Goal: Communication & Community: Participate in discussion

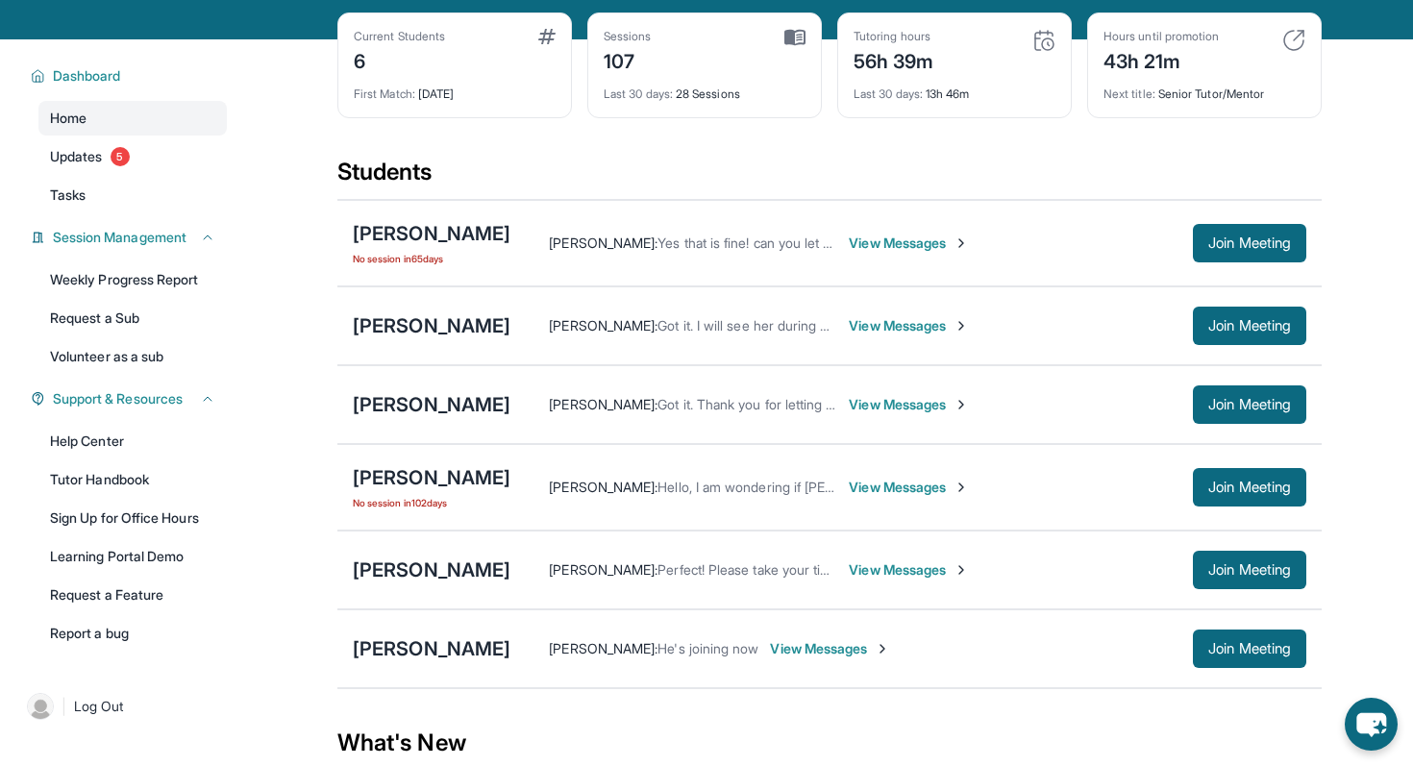
scroll to position [85, 0]
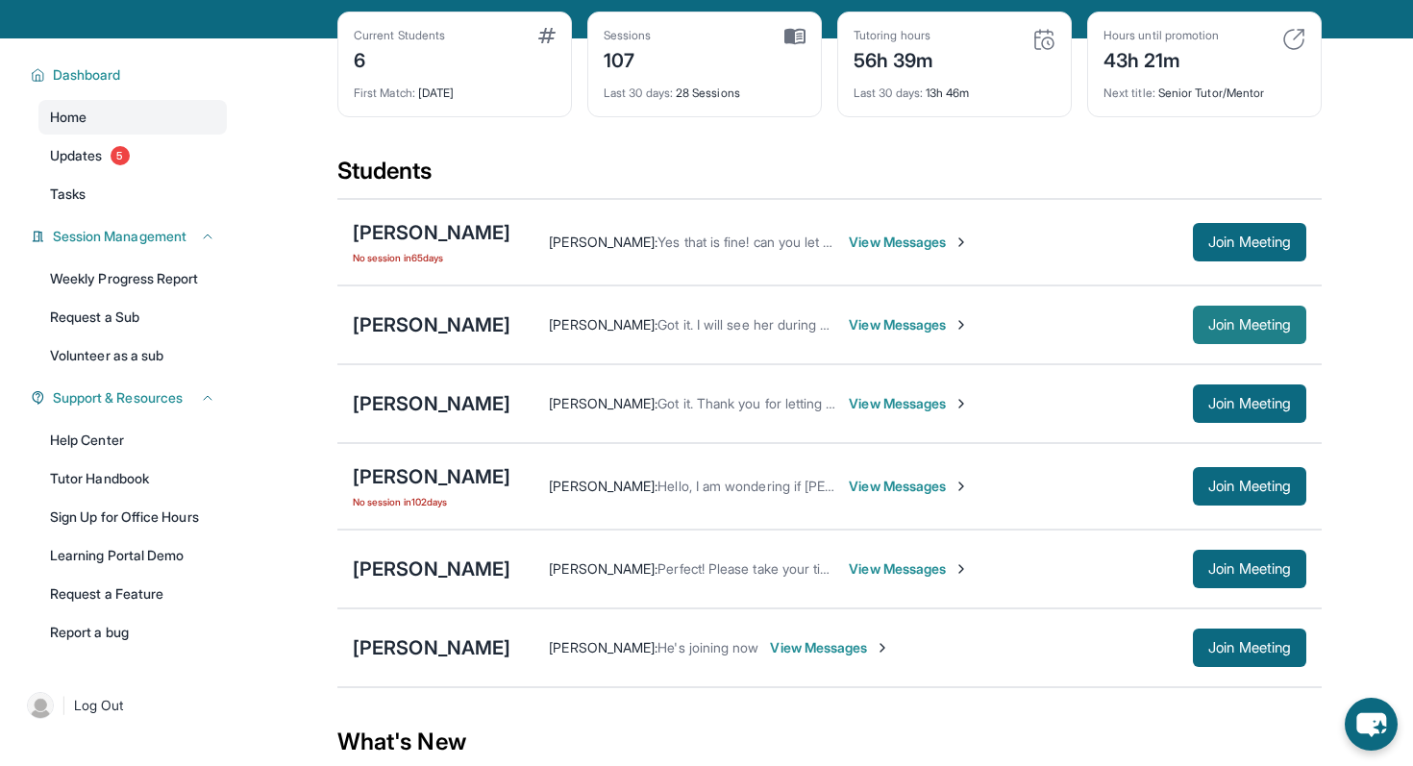
click at [1259, 326] on button "Join Meeting" at bounding box center [1249, 325] width 113 height 38
click at [942, 335] on span "View Messages" at bounding box center [909, 324] width 120 height 19
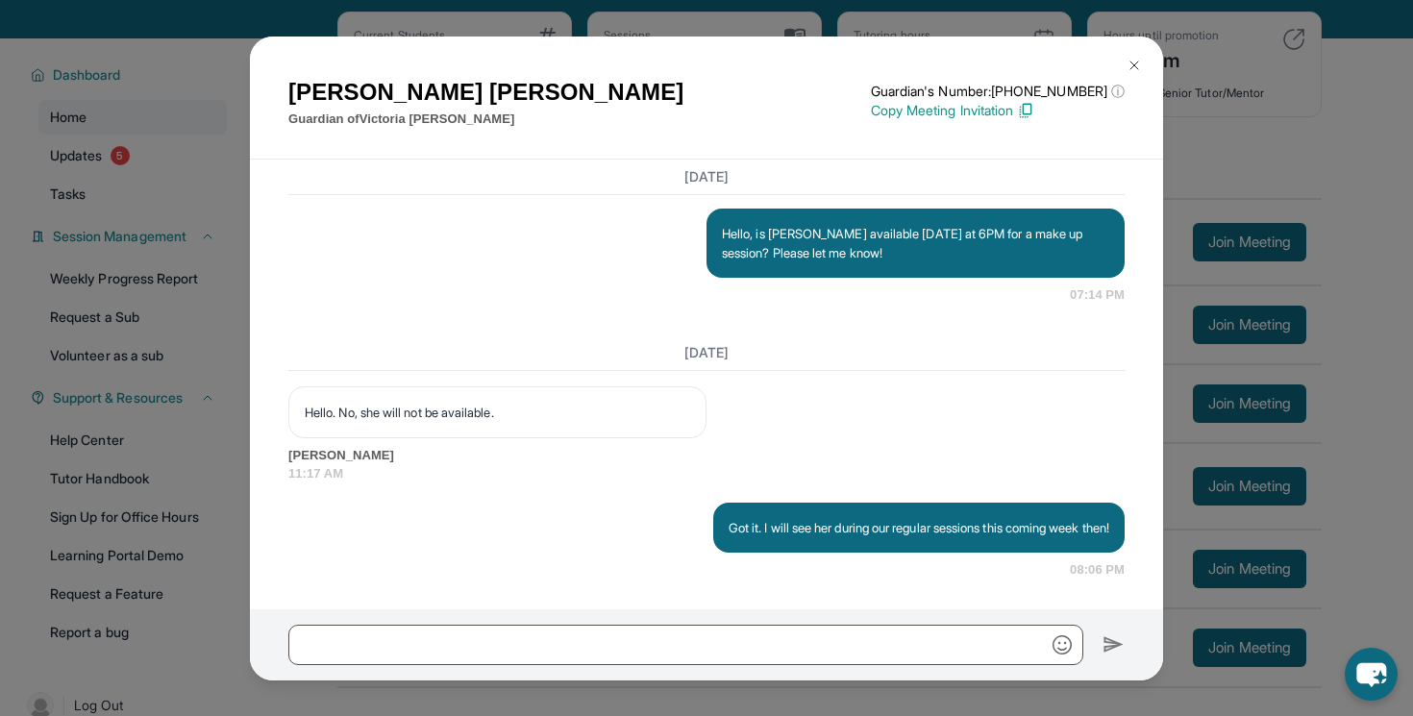
scroll to position [15142, 0]
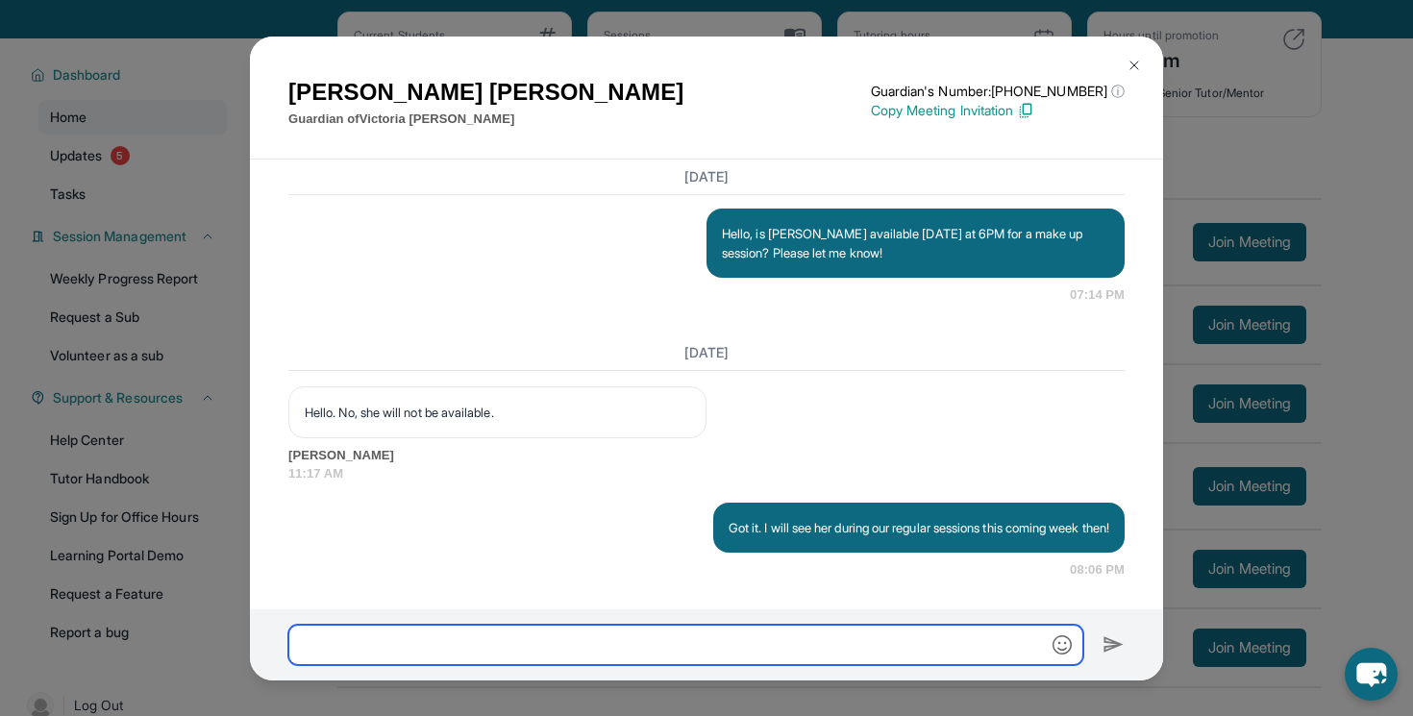
click at [557, 637] on input "text" at bounding box center [685, 645] width 795 height 40
type input "**********"
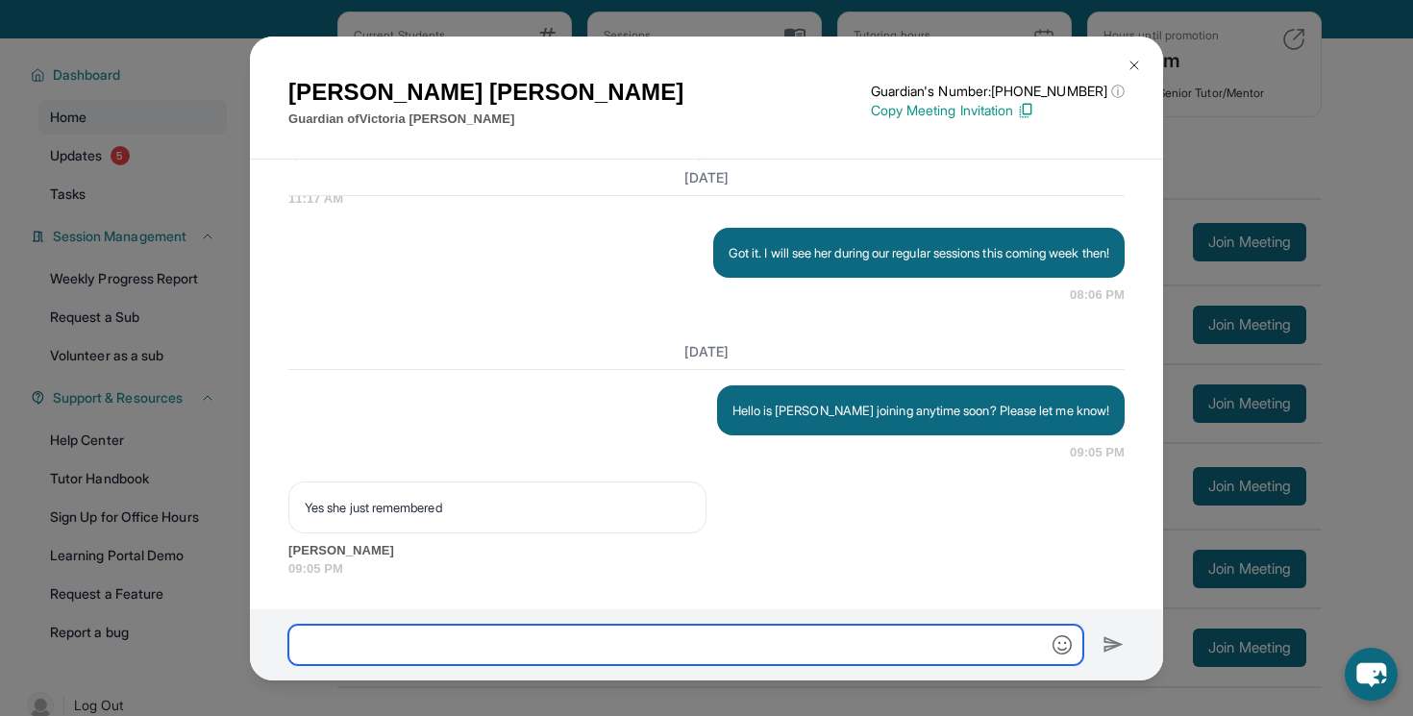
scroll to position [15417, 0]
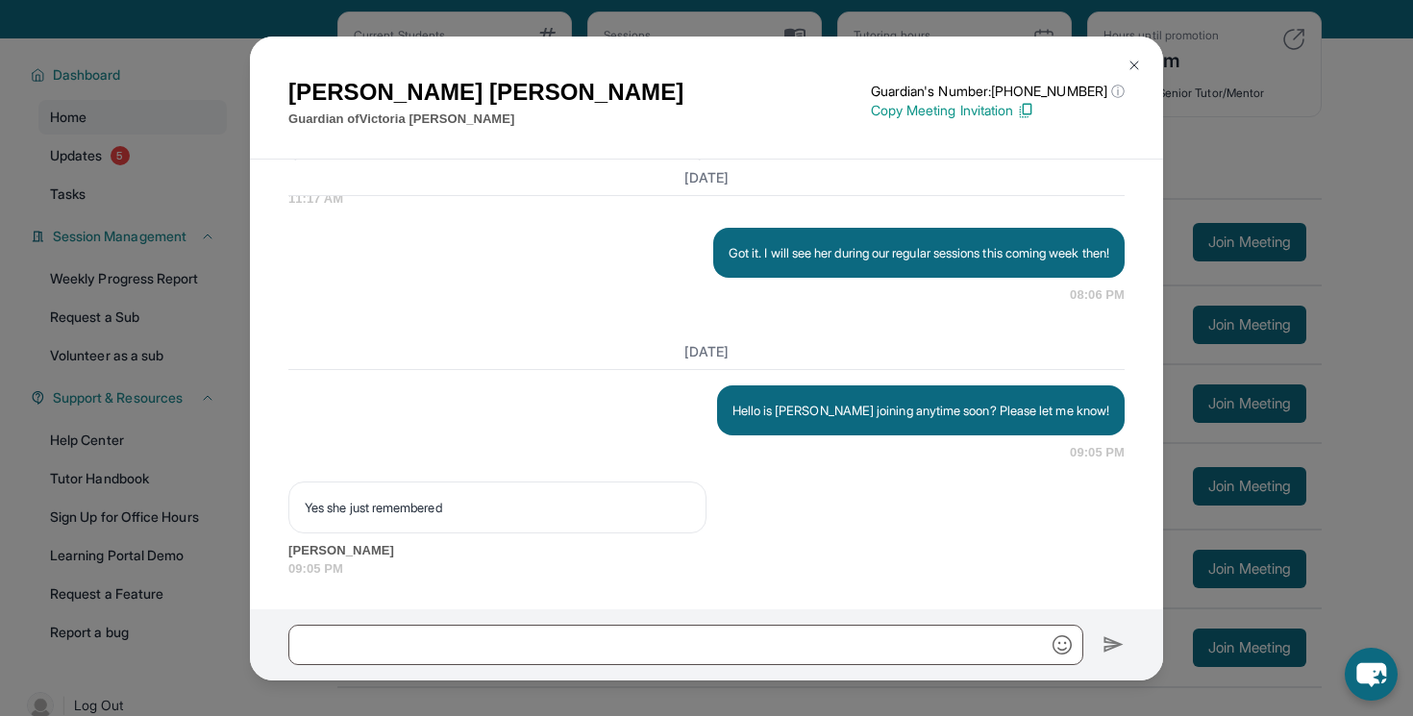
click at [1135, 61] on img at bounding box center [1134, 65] width 15 height 15
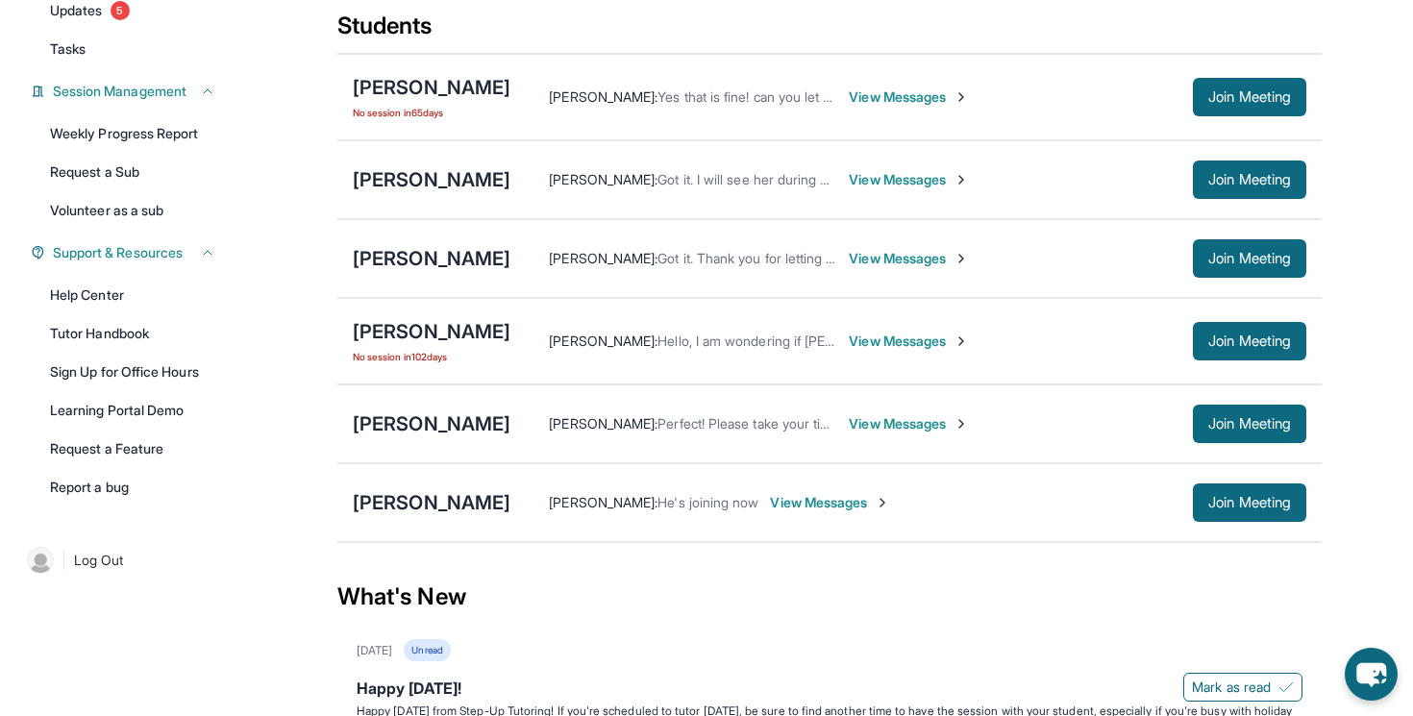
scroll to position [263, 0]
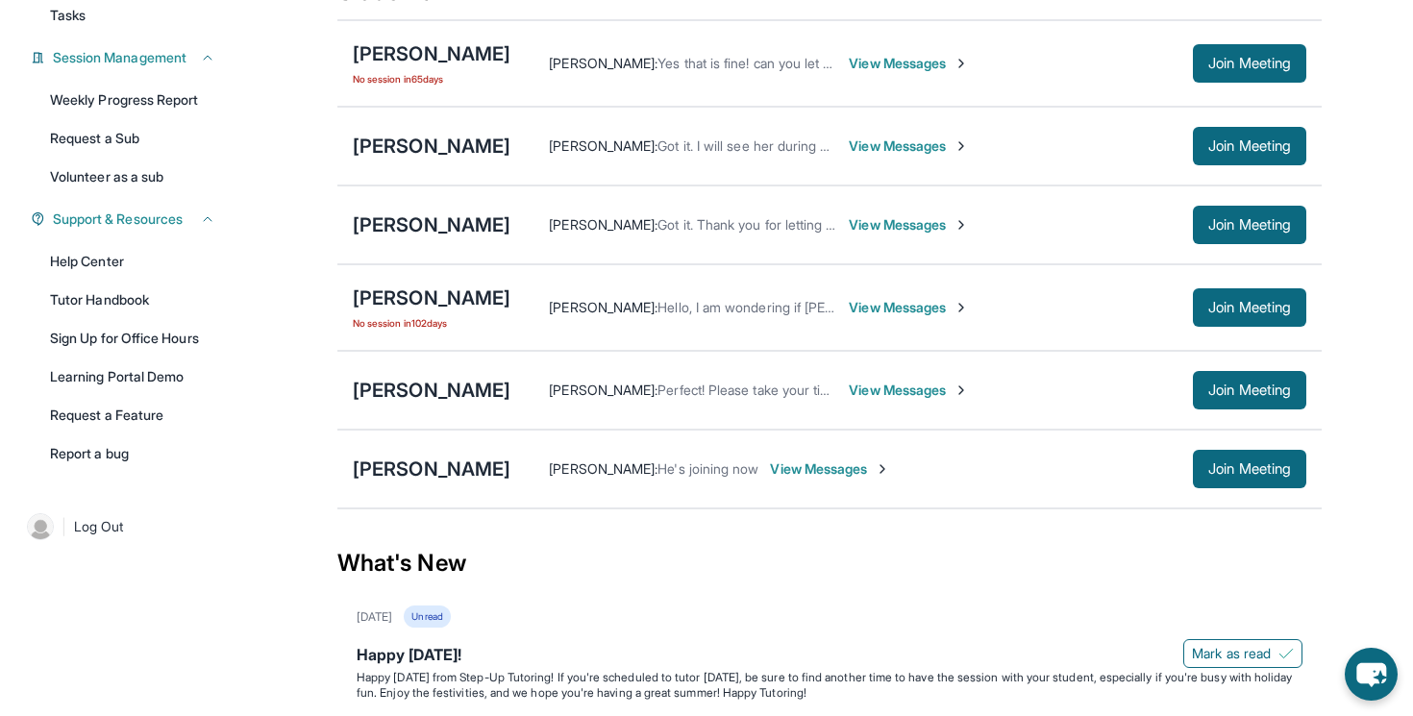
click at [880, 400] on span "View Messages" at bounding box center [909, 390] width 120 height 19
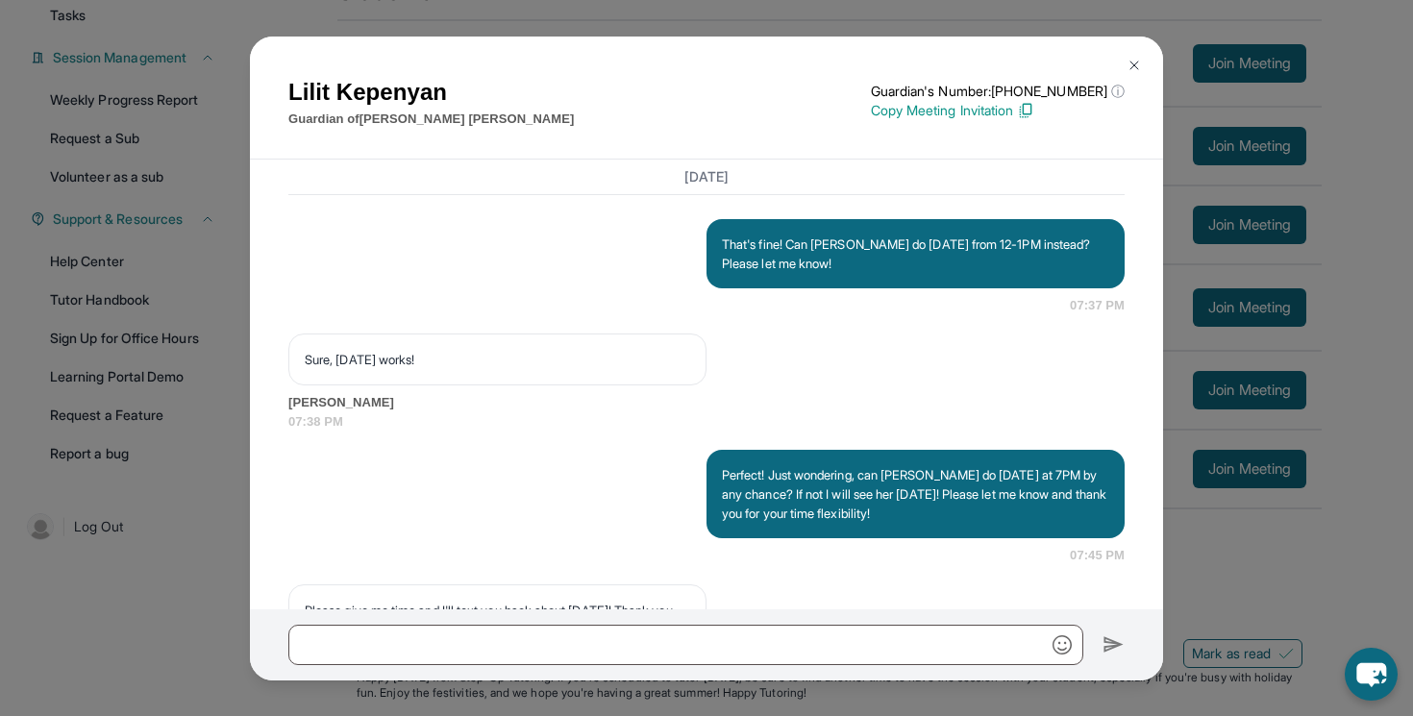
scroll to position [40171, 0]
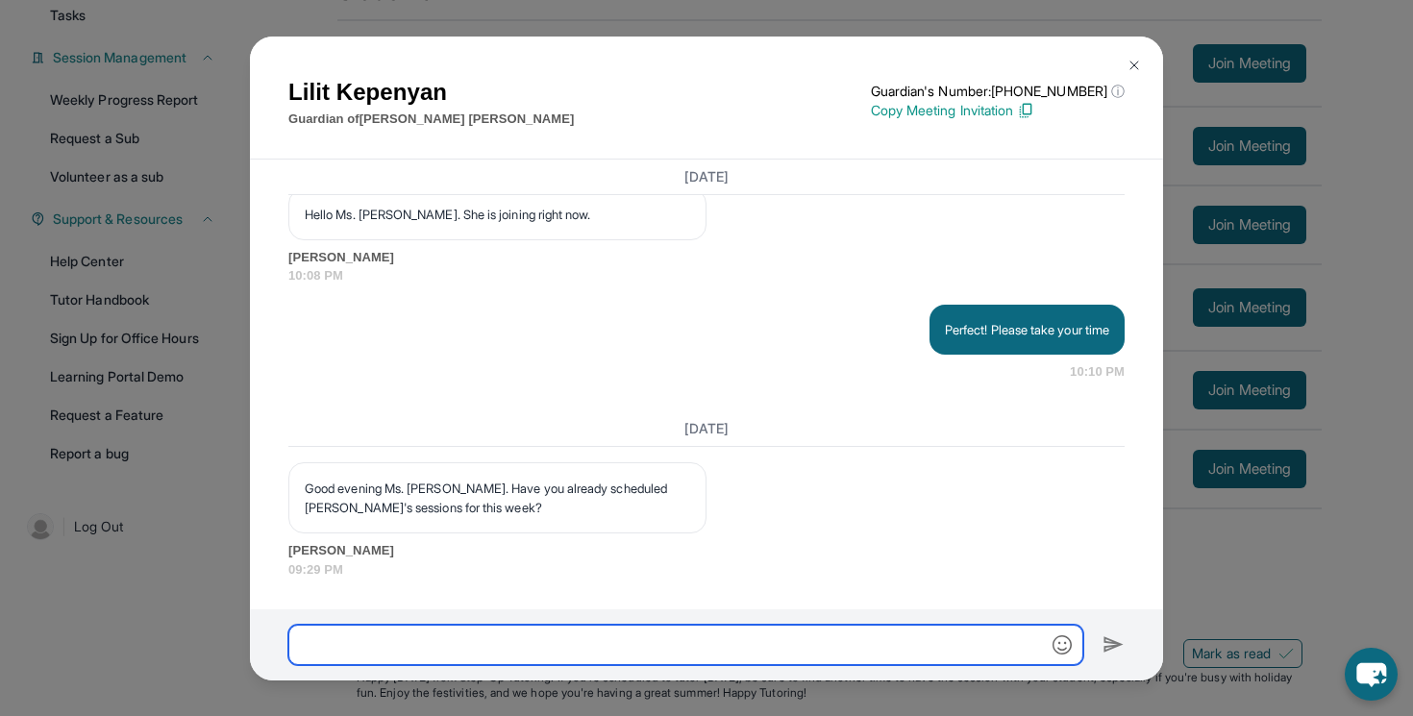
click at [473, 644] on input "text" at bounding box center [685, 645] width 795 height 40
type input "*"
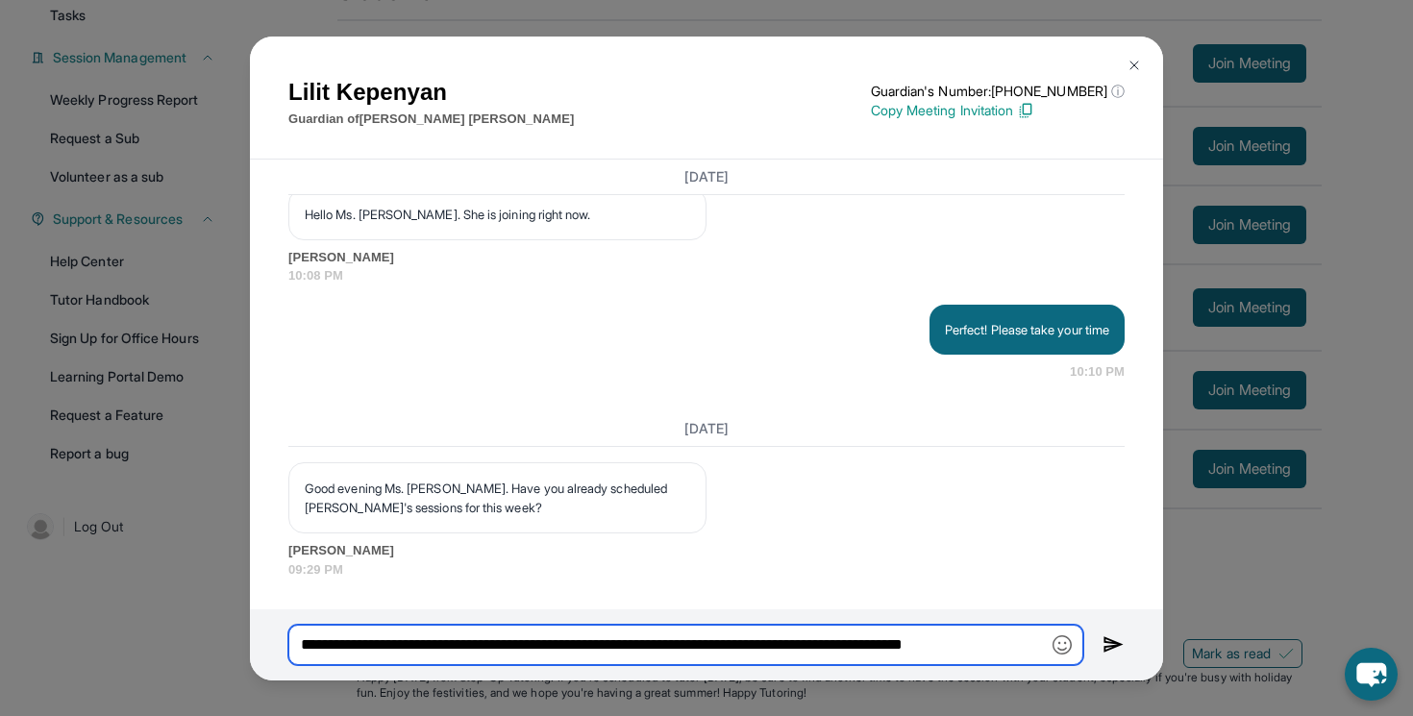
scroll to position [0, 41]
type input "**********"
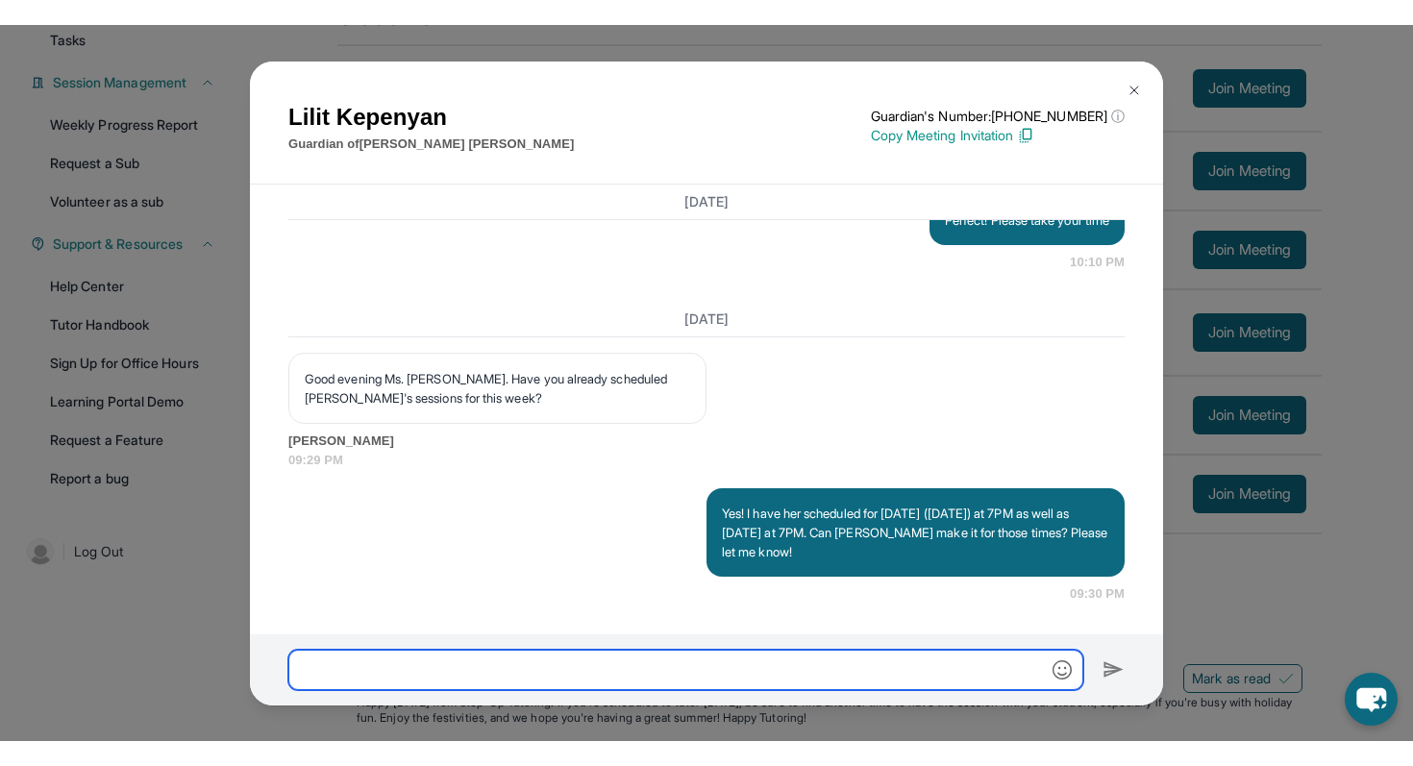
scroll to position [40305, 0]
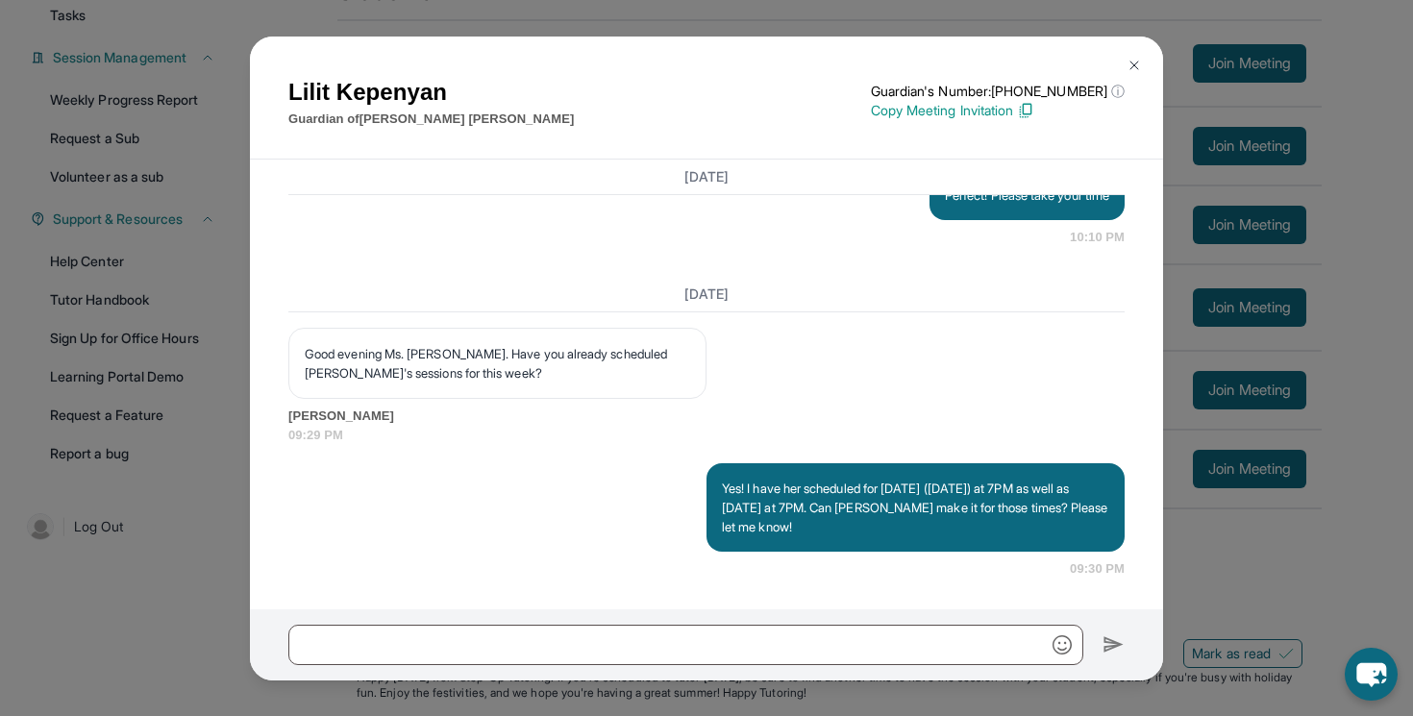
click at [1136, 62] on img at bounding box center [1134, 65] width 15 height 15
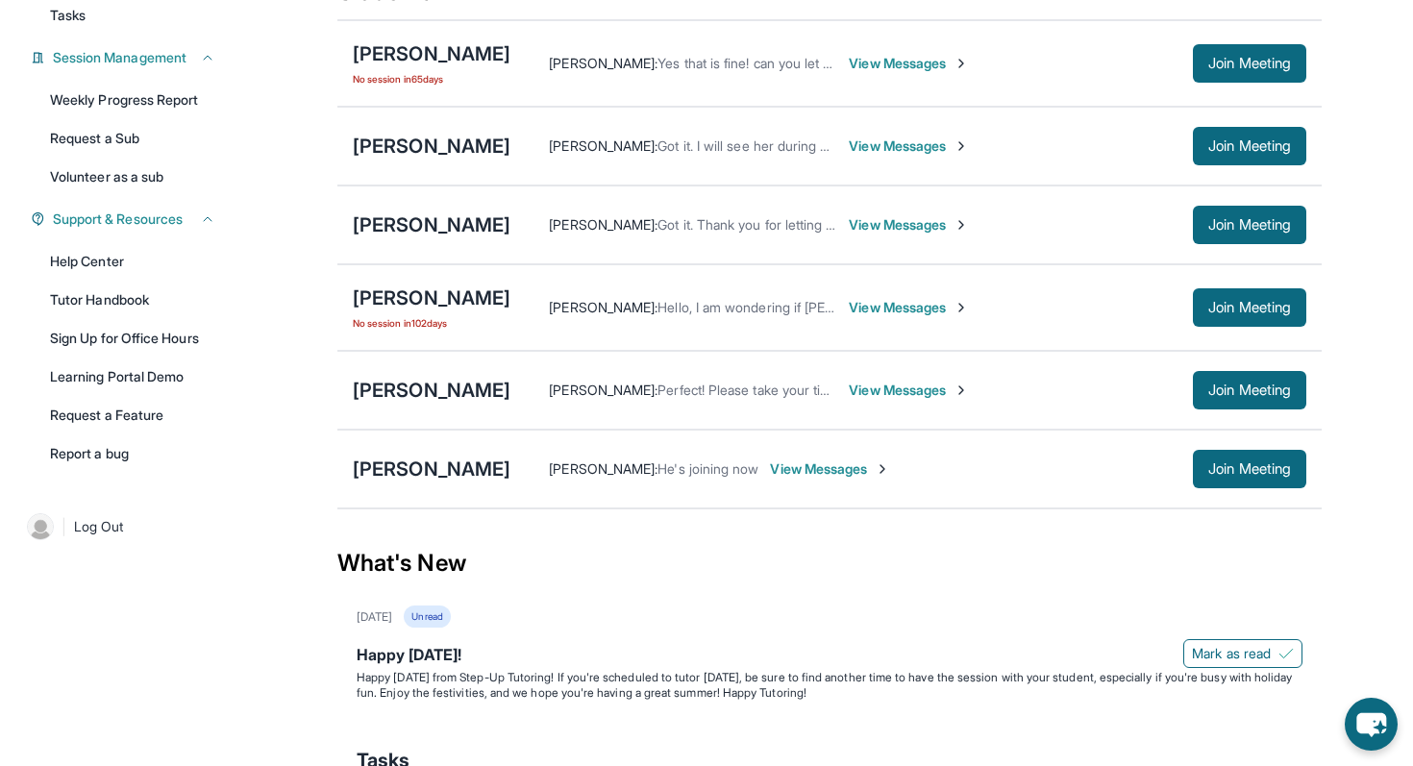
click at [857, 399] on span "View Messages" at bounding box center [909, 390] width 120 height 19
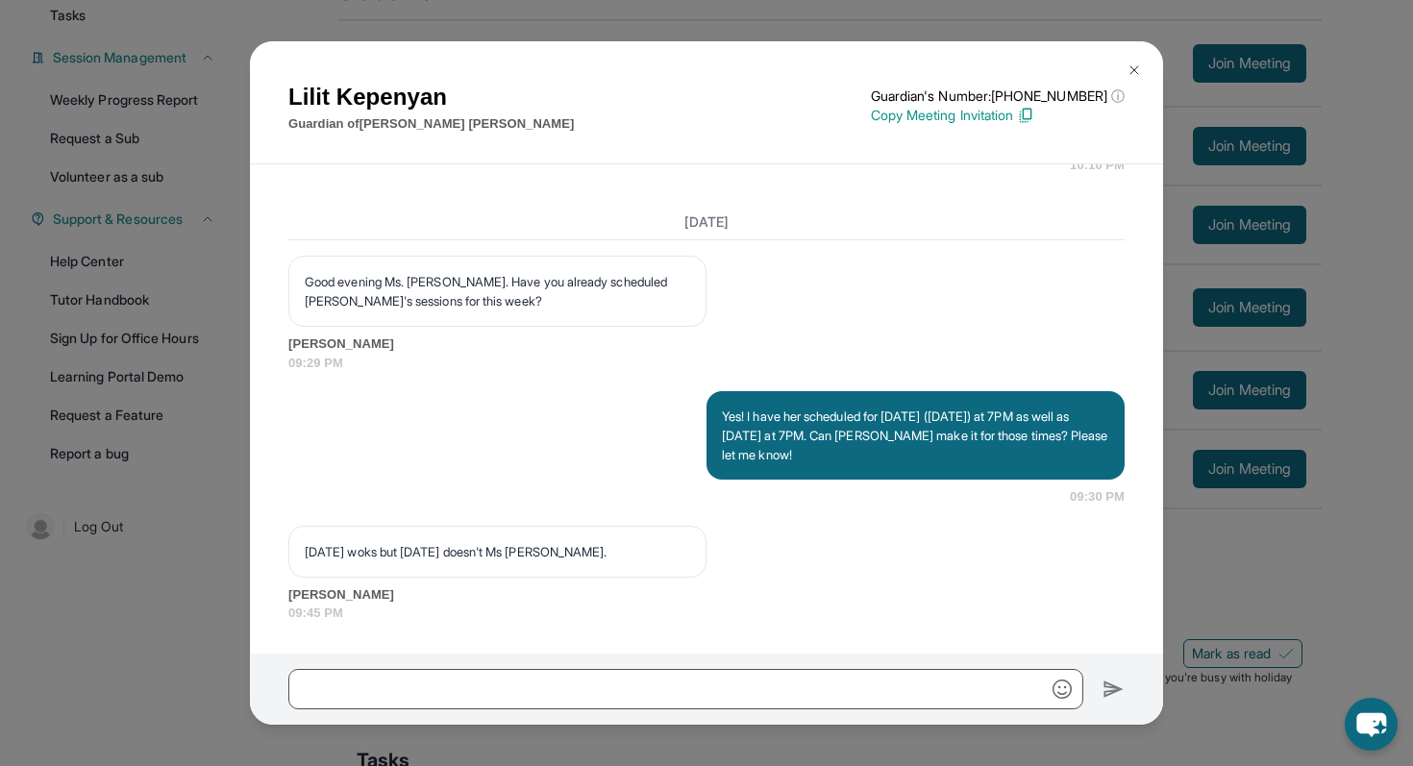
scroll to position [40381, 0]
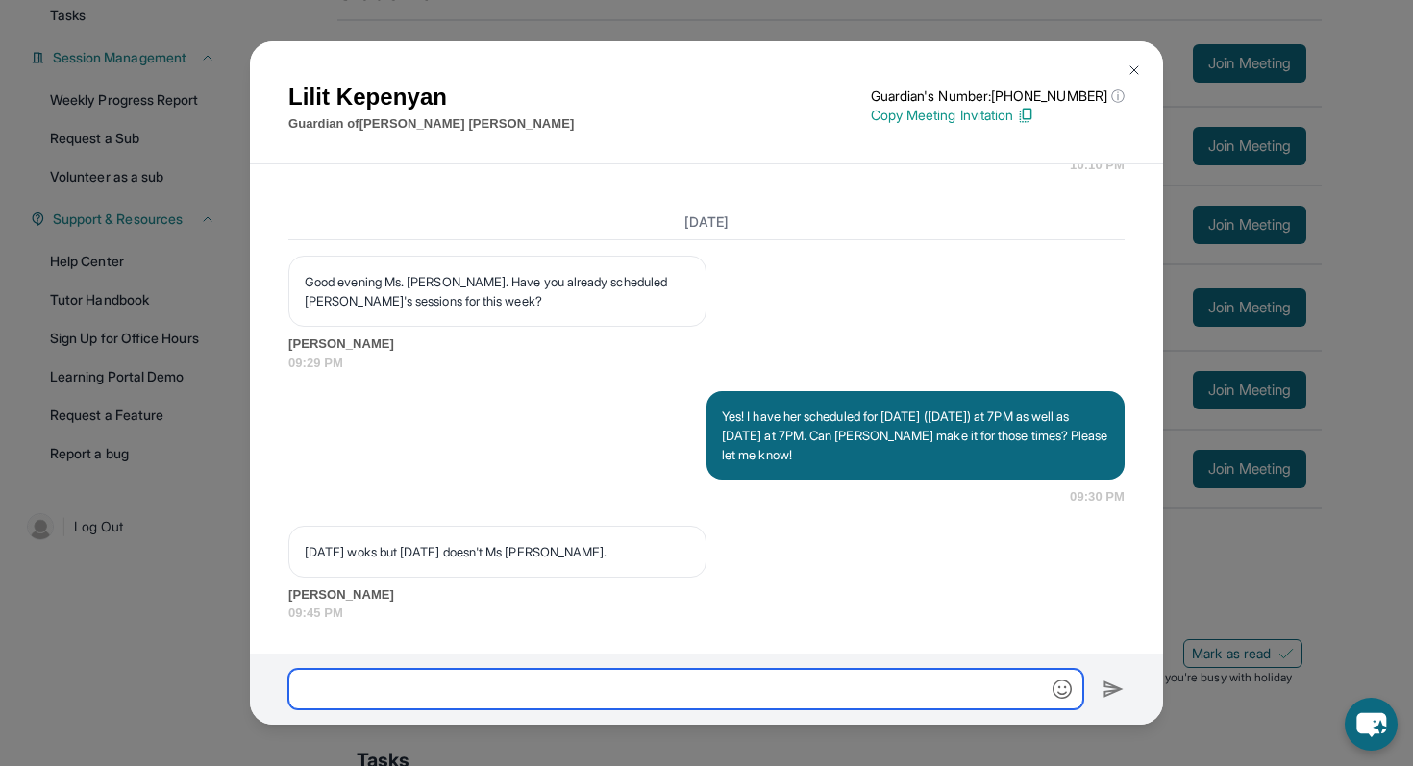
click at [611, 684] on input "text" at bounding box center [685, 689] width 795 height 40
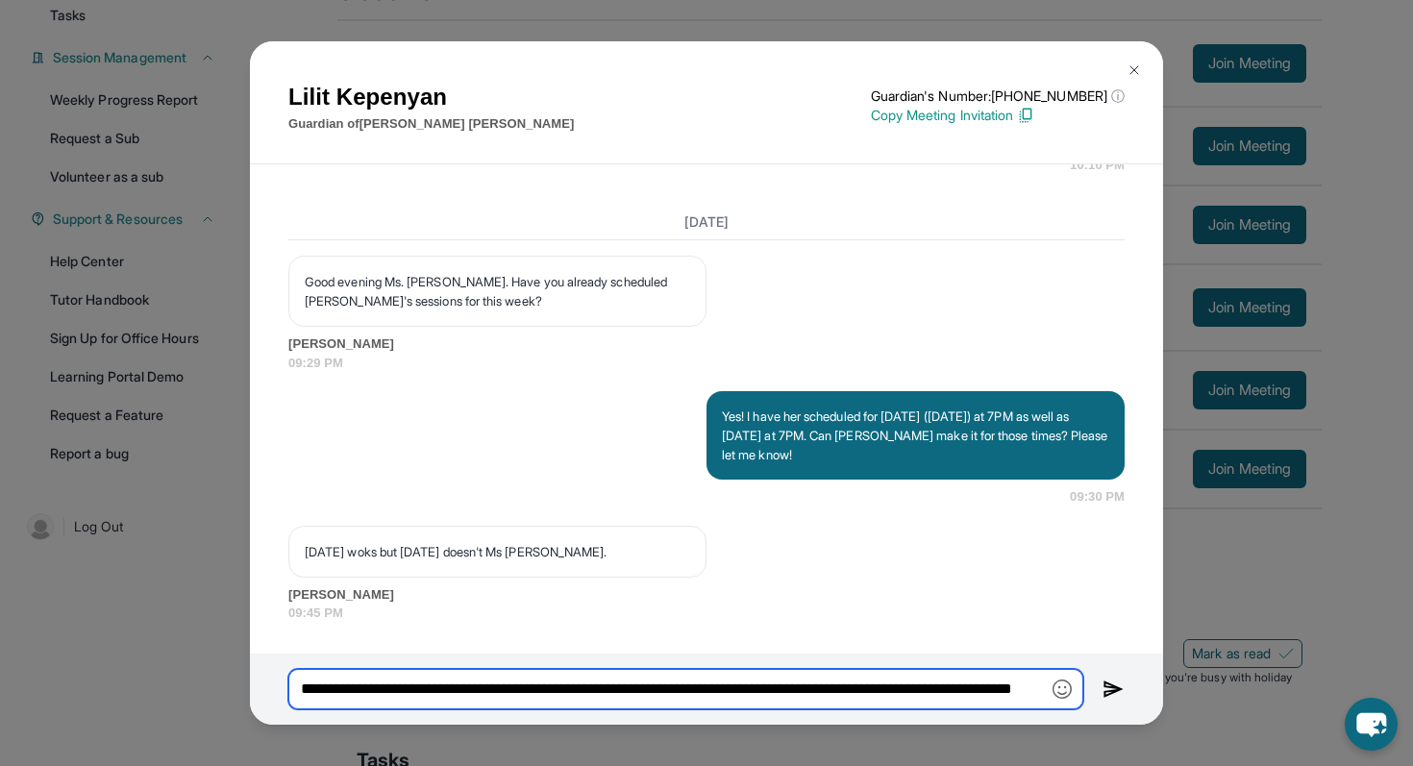
scroll to position [0, 0]
click at [892, 689] on input "**********" at bounding box center [685, 689] width 795 height 40
click at [936, 688] on input "**********" at bounding box center [685, 689] width 795 height 40
type input "**********"
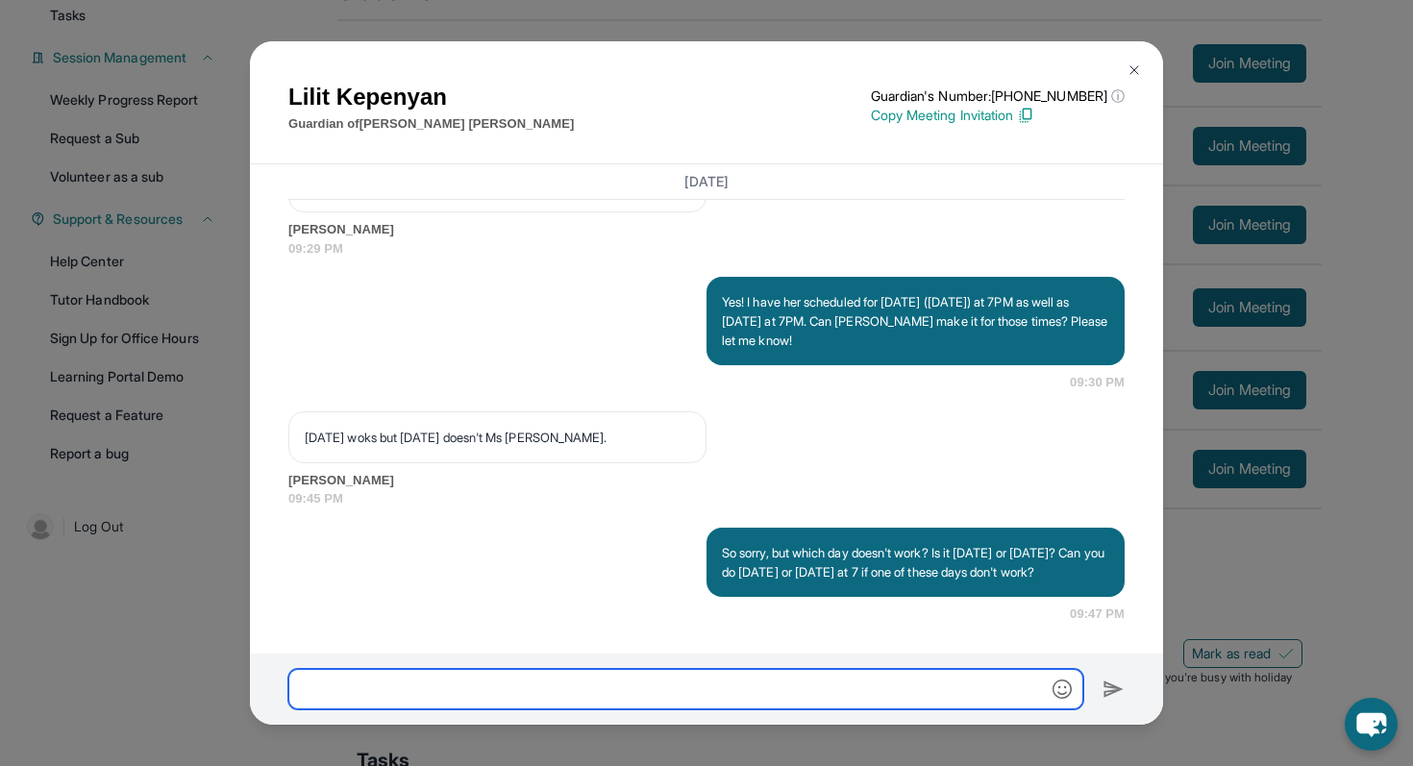
scroll to position [40515, 0]
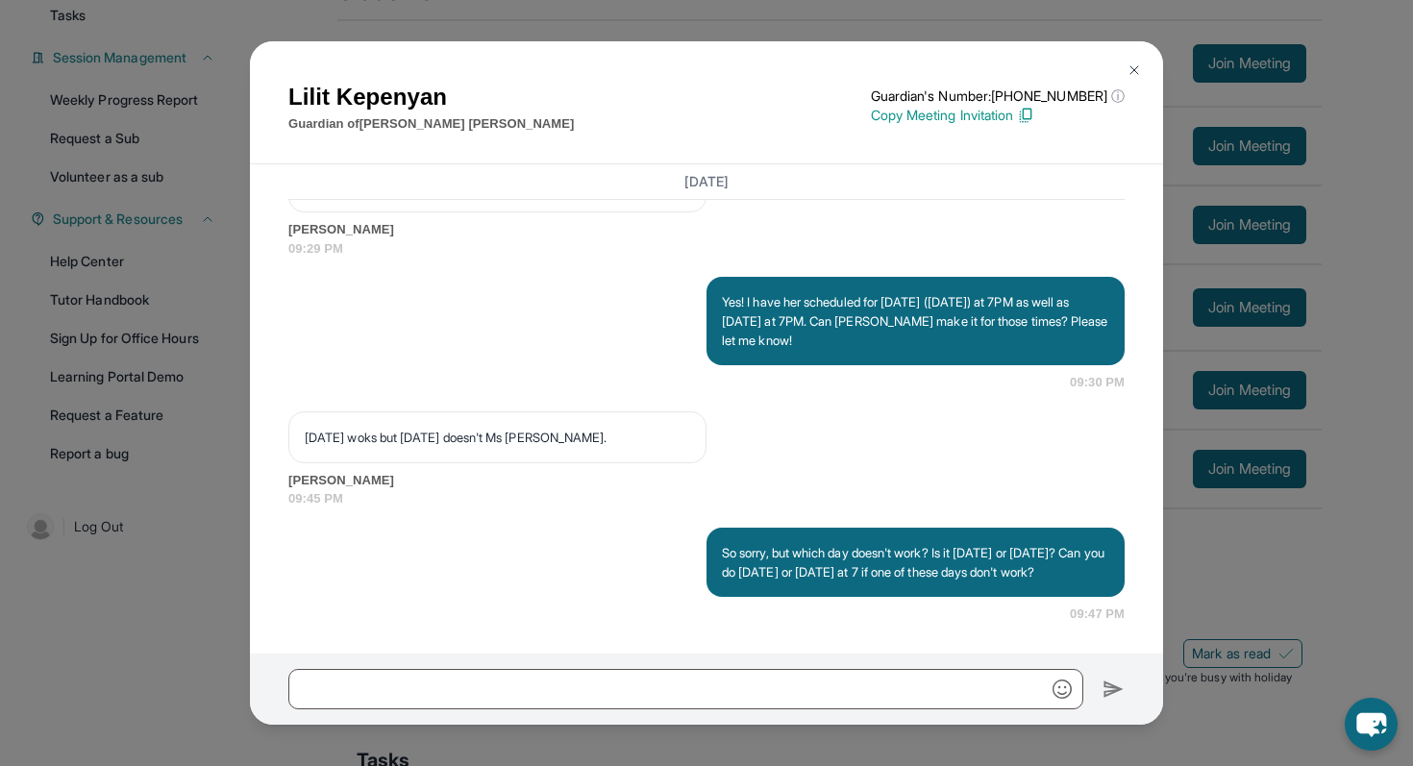
click at [1353, 121] on div "Lilit Kepenyan Guardian of Maria Vardanyan Guardian's Number: +16892103880 ⓘ Th…" at bounding box center [706, 383] width 1413 height 766
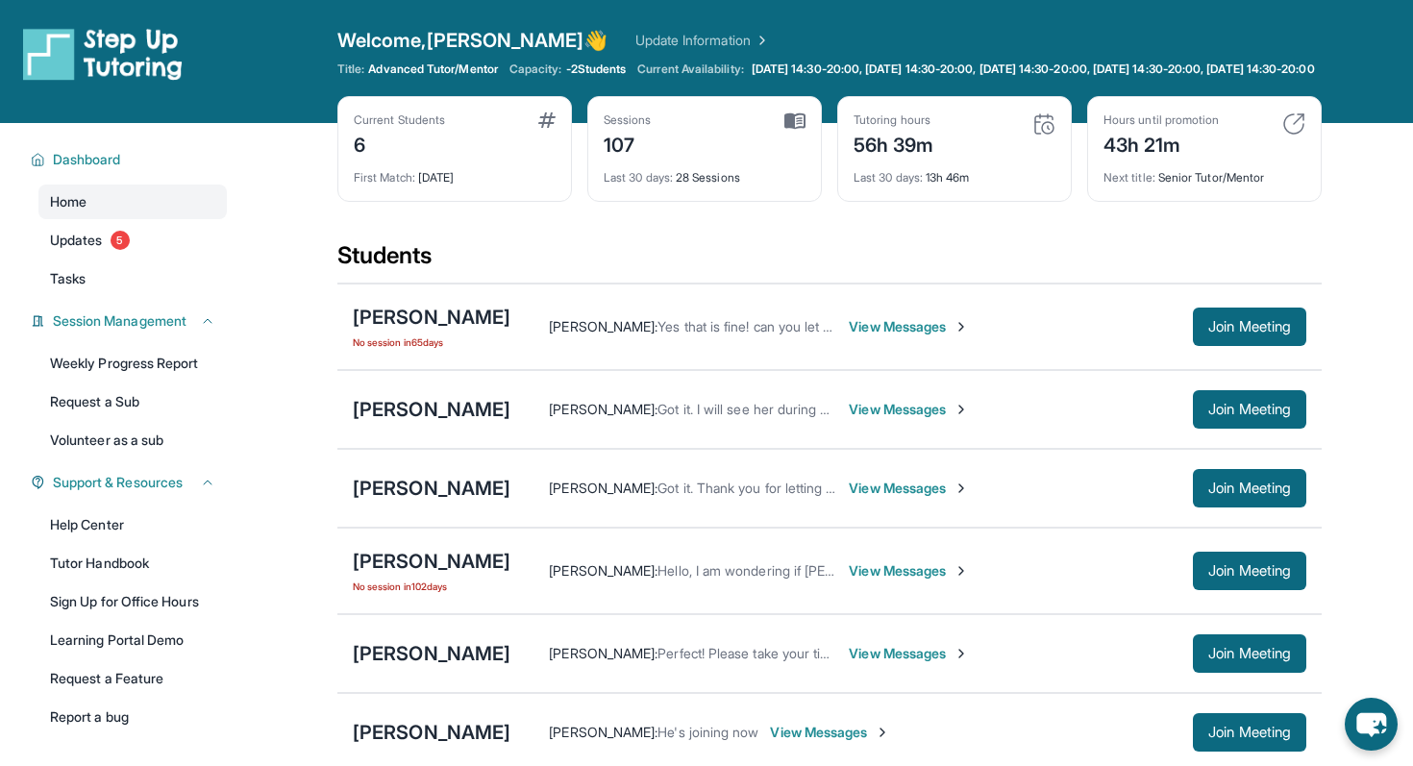
scroll to position [222, 0]
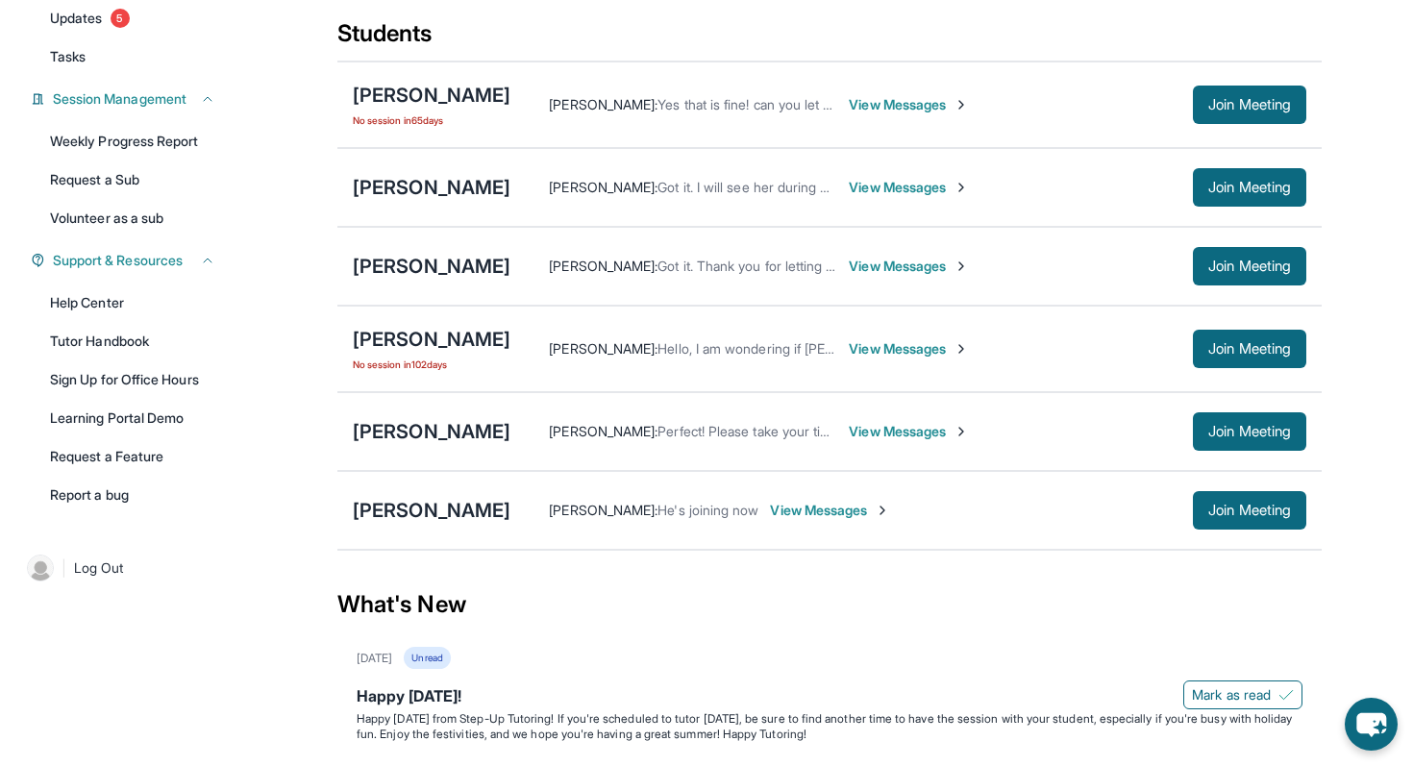
click at [876, 441] on span "View Messages" at bounding box center [909, 431] width 120 height 19
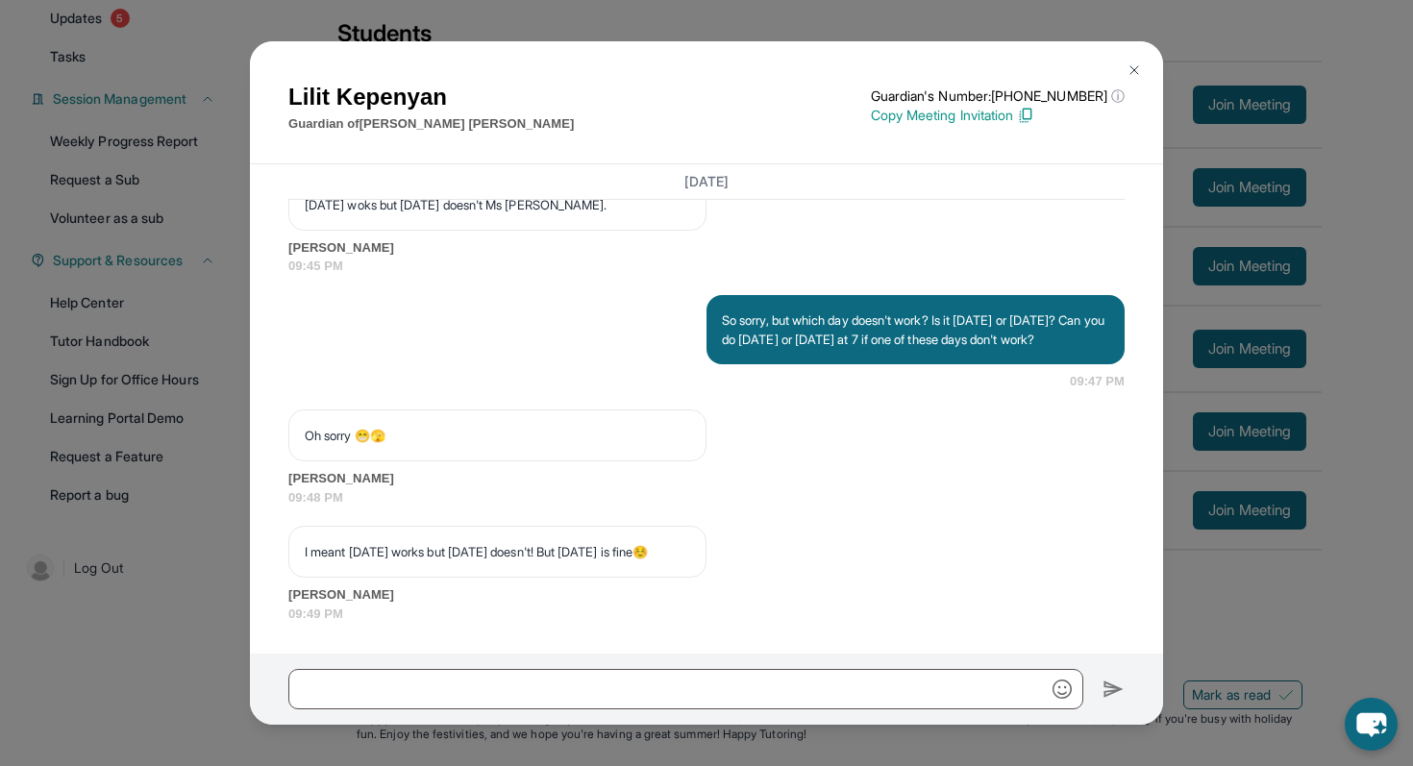
scroll to position [40747, 0]
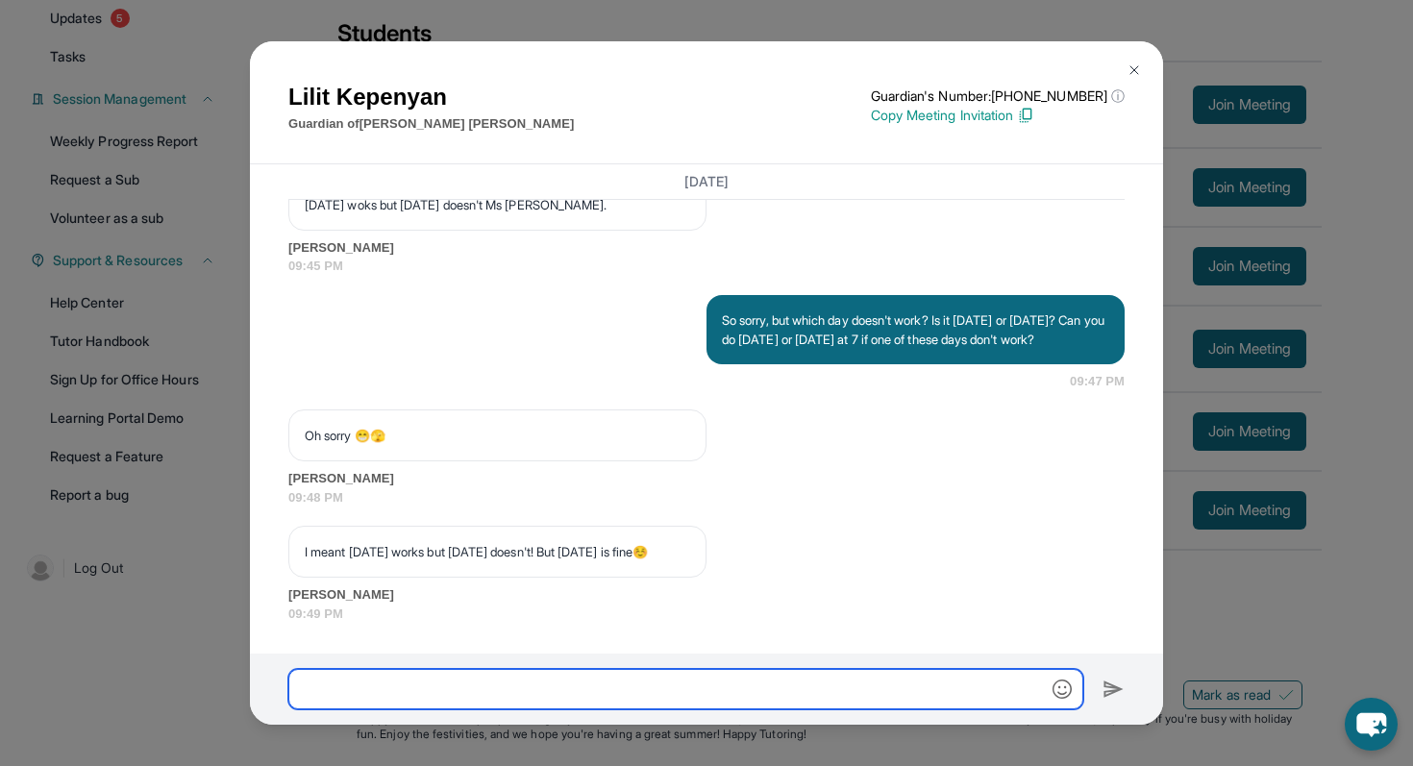
click at [718, 689] on input "text" at bounding box center [685, 689] width 795 height 40
type input "**********"
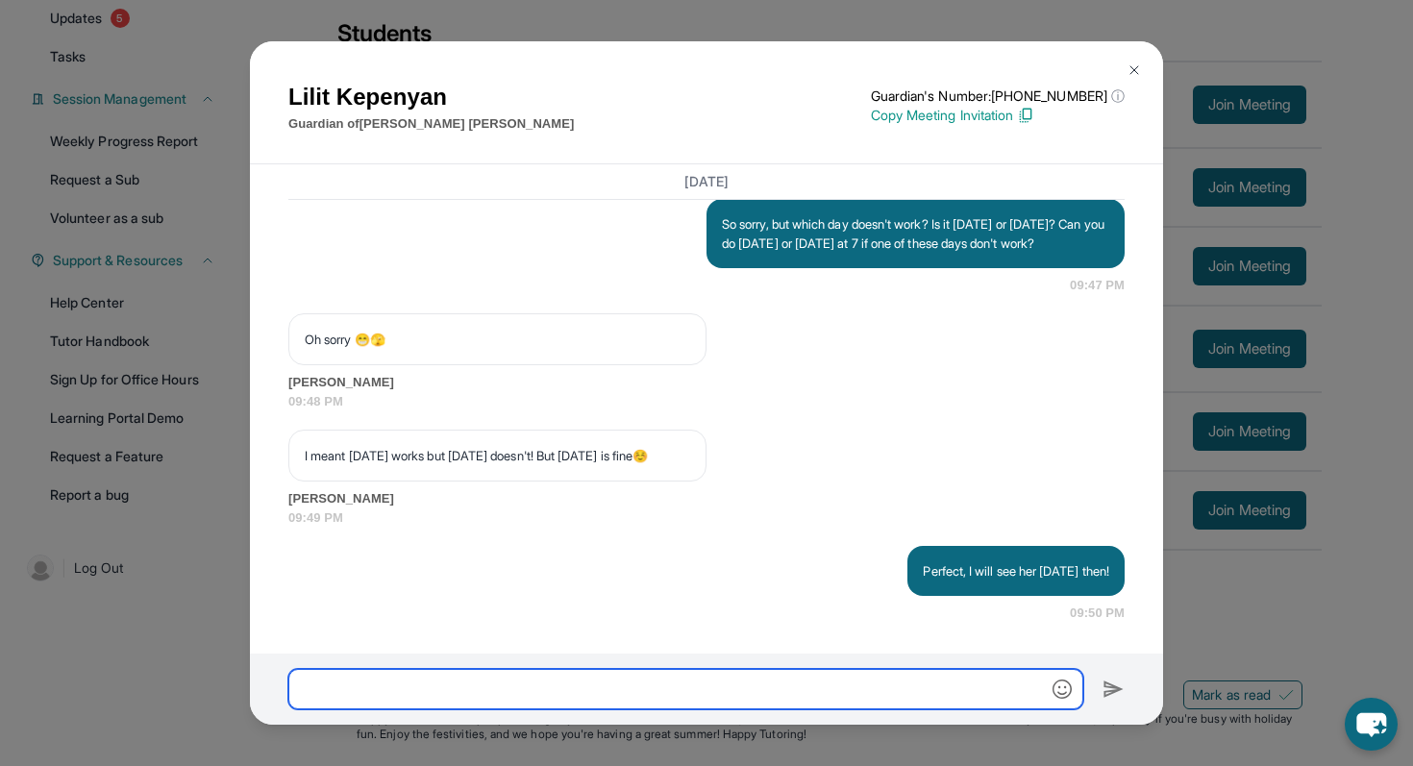
scroll to position [40844, 0]
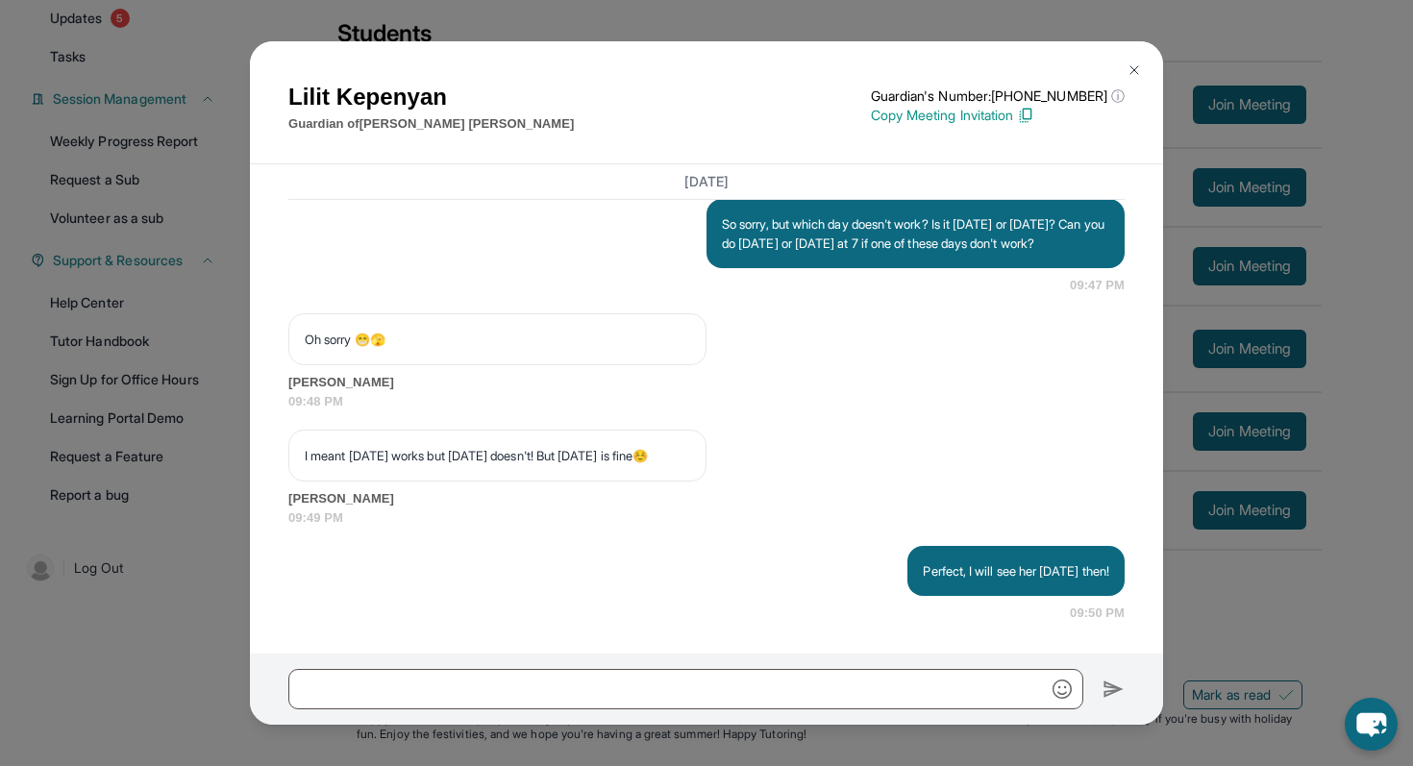
click at [1136, 62] on img at bounding box center [1134, 69] width 15 height 15
